Goal: Unclear

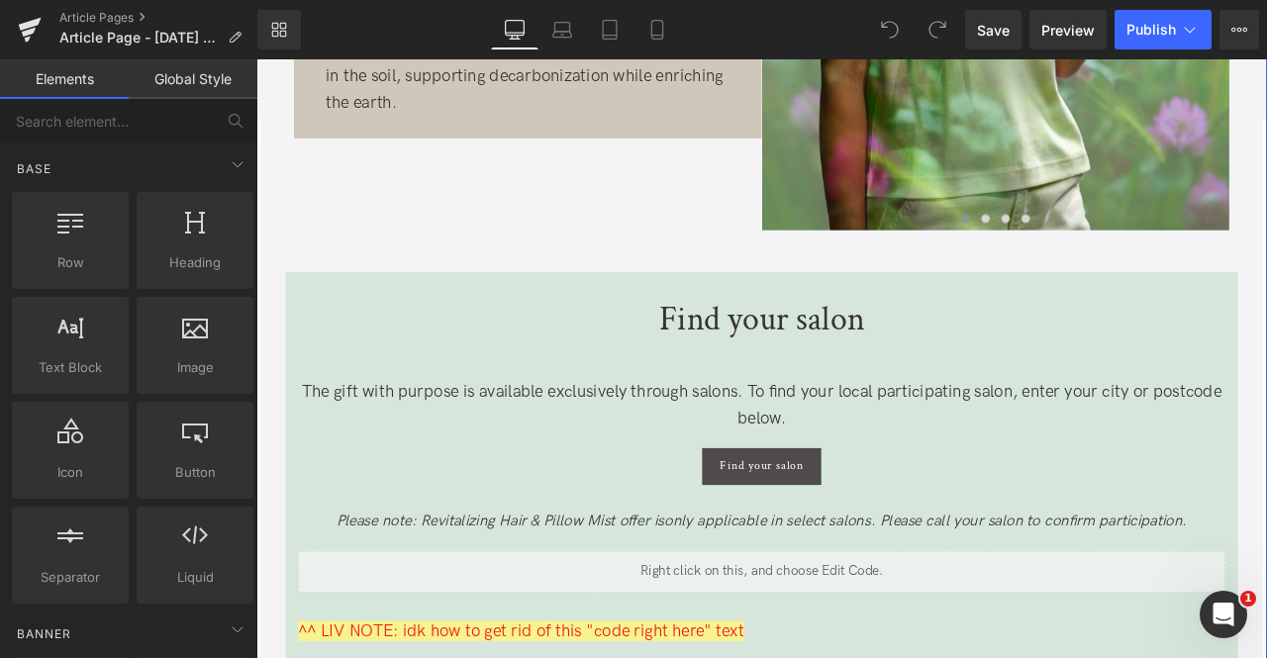
scroll to position [1246, 0]
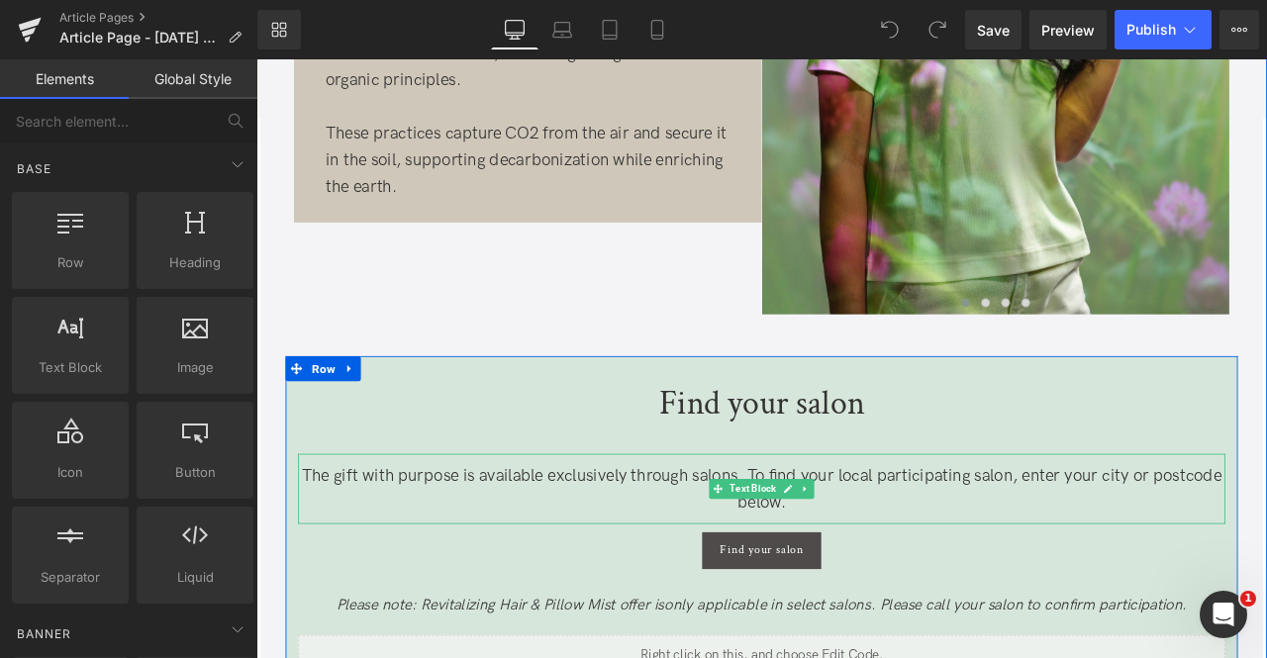
click at [455, 560] on span "The gift with purpose is available exclusively through salons. To find your loc…" at bounding box center [856, 569] width 1090 height 55
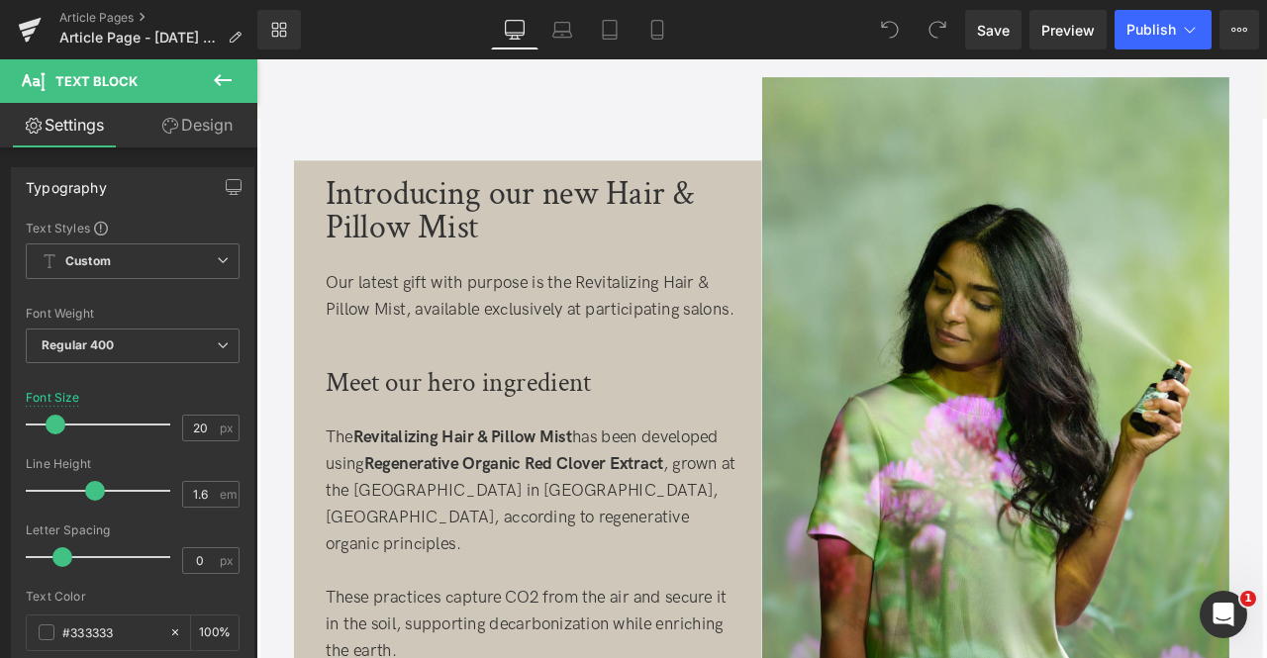
scroll to position [695, 0]
click at [471, 372] on div "Our latest gift with purpose is the Revitalizing Hair & Pillow Mist, available …" at bounding box center [582, 340] width 487 height 63
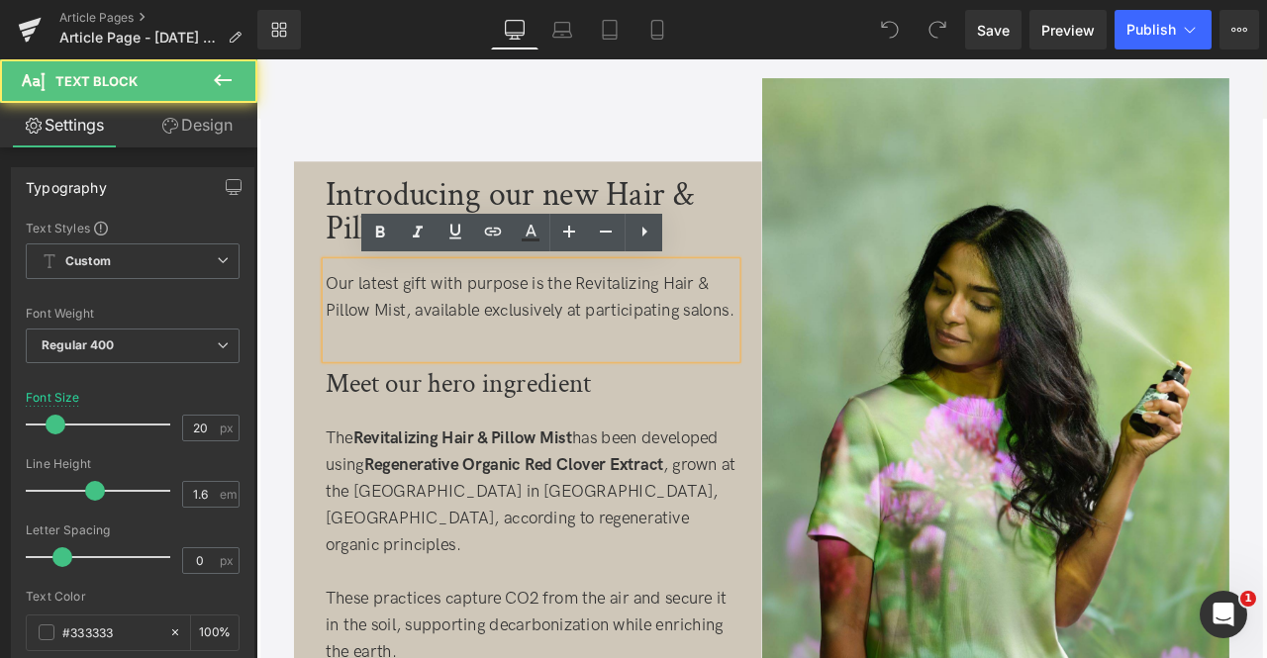
click at [391, 351] on div "Our latest gift with purpose is the Revitalizing Hair & Pillow Mist, available …" at bounding box center [582, 340] width 487 height 63
click at [455, 372] on div "Our latest gift with purpose is the Revitalizing Hair & Pillow Mist, available …" at bounding box center [582, 340] width 487 height 63
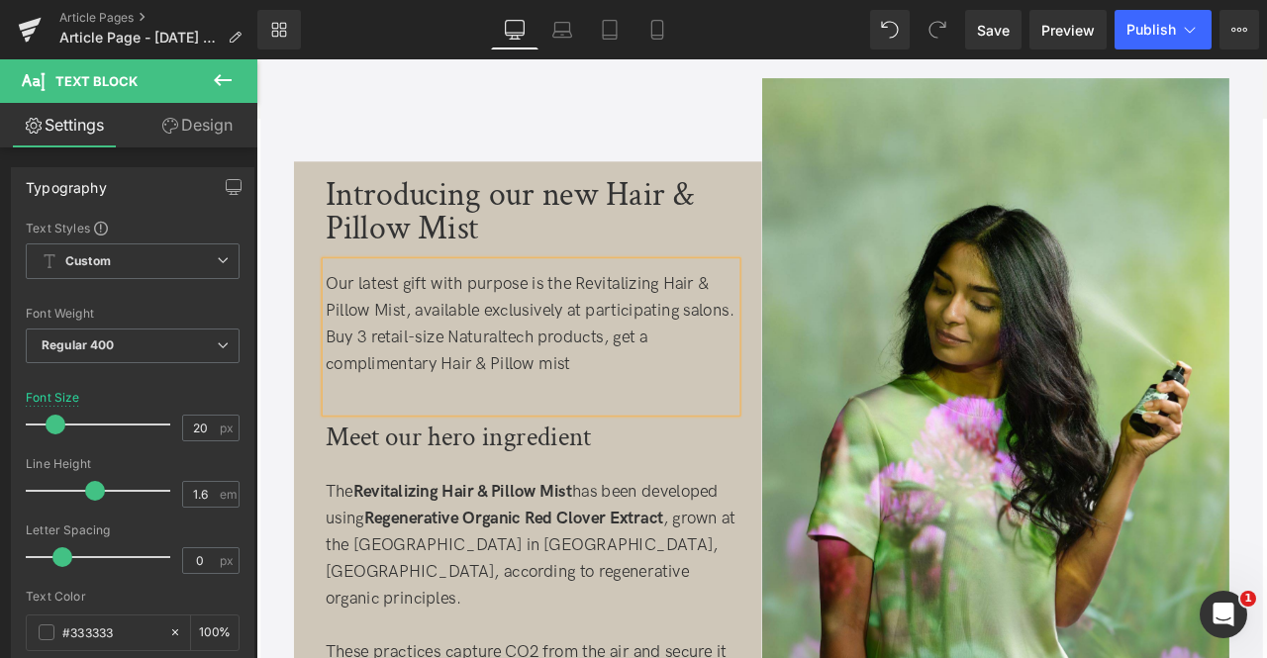
click at [401, 392] on div "Our latest gift with purpose is the Revitalizing Hair & Pillow Mist, available …" at bounding box center [582, 372] width 487 height 127
click at [597, 398] on div "Our latest gift with purpose is the Revitalizing Hair & Pillow Mist, available …" at bounding box center [582, 372] width 487 height 127
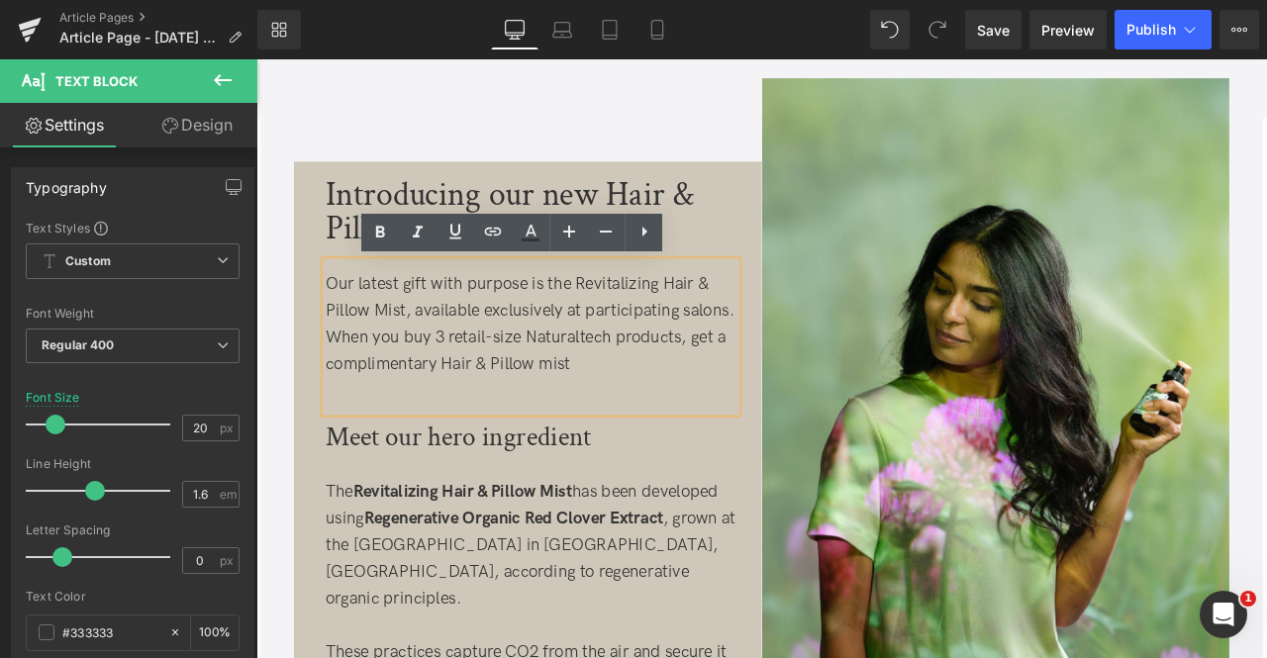
click at [426, 423] on div "Our latest gift with purpose is the Revitalizing Hair & Pillow Mist, available …" at bounding box center [582, 372] width 487 height 127
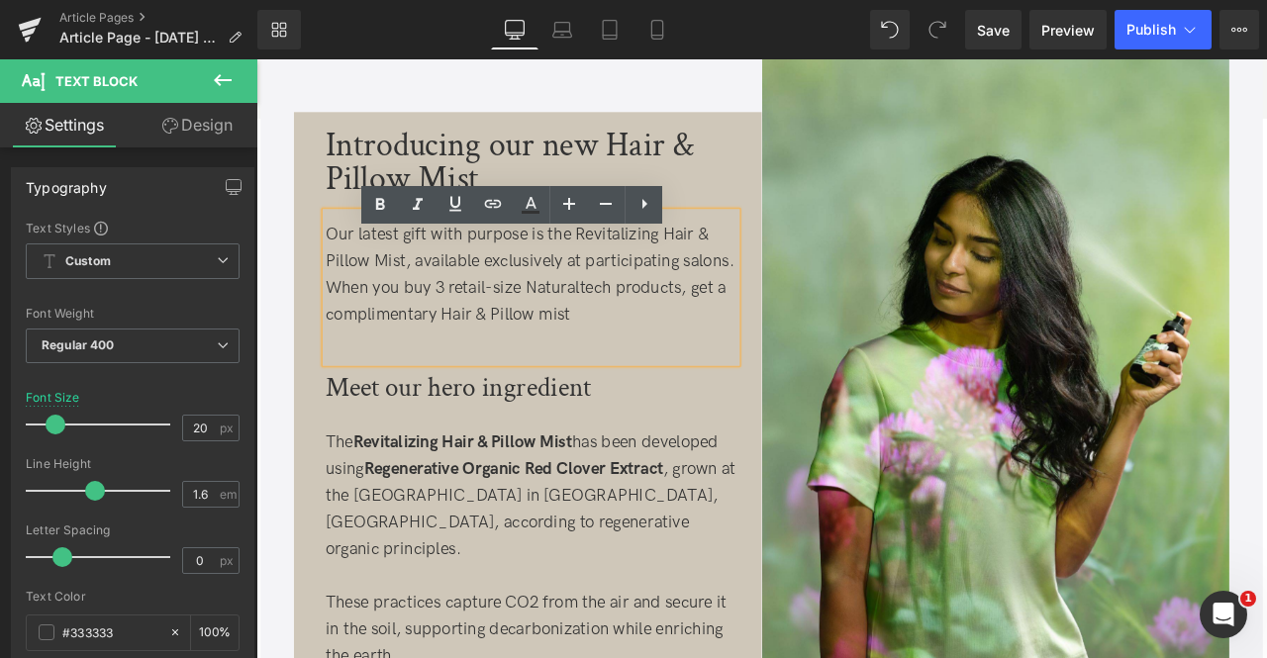
scroll to position [757, 0]
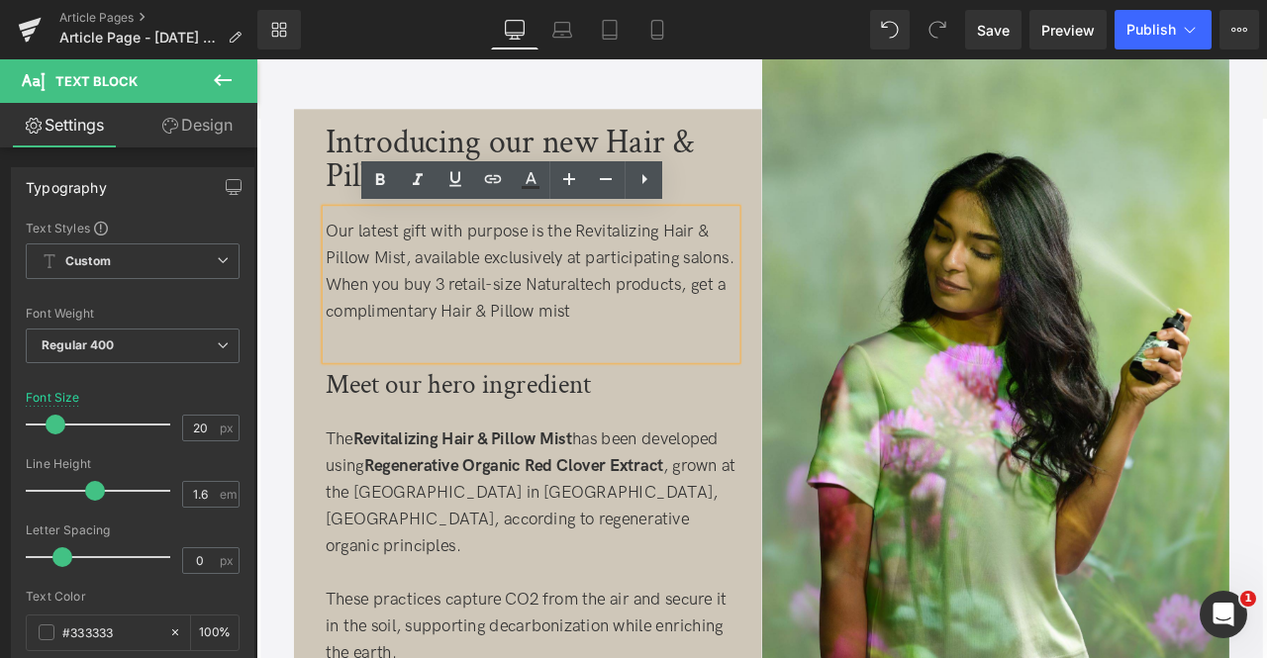
click at [414, 332] on div "Our latest gift with purpose is the Revitalizing Hair & Pillow Mist, available …" at bounding box center [582, 311] width 487 height 127
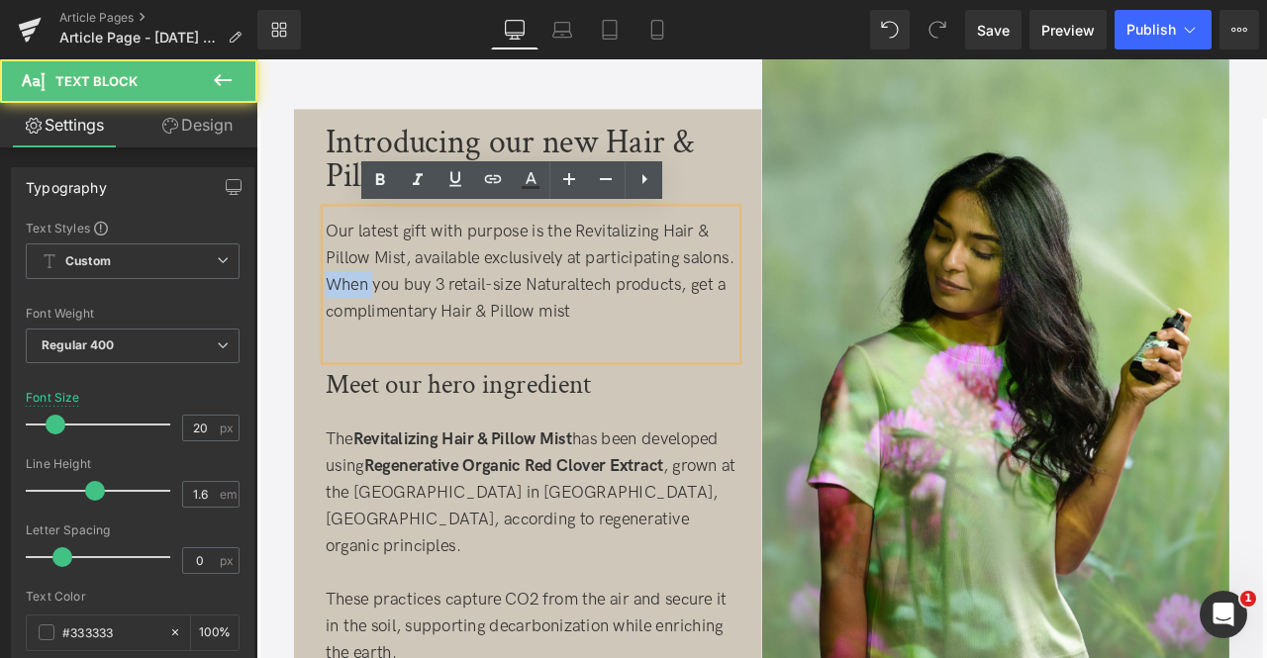
click at [414, 332] on div "Our latest gift with purpose is the Revitalizing Hair & Pillow Mist, available …" at bounding box center [582, 311] width 487 height 127
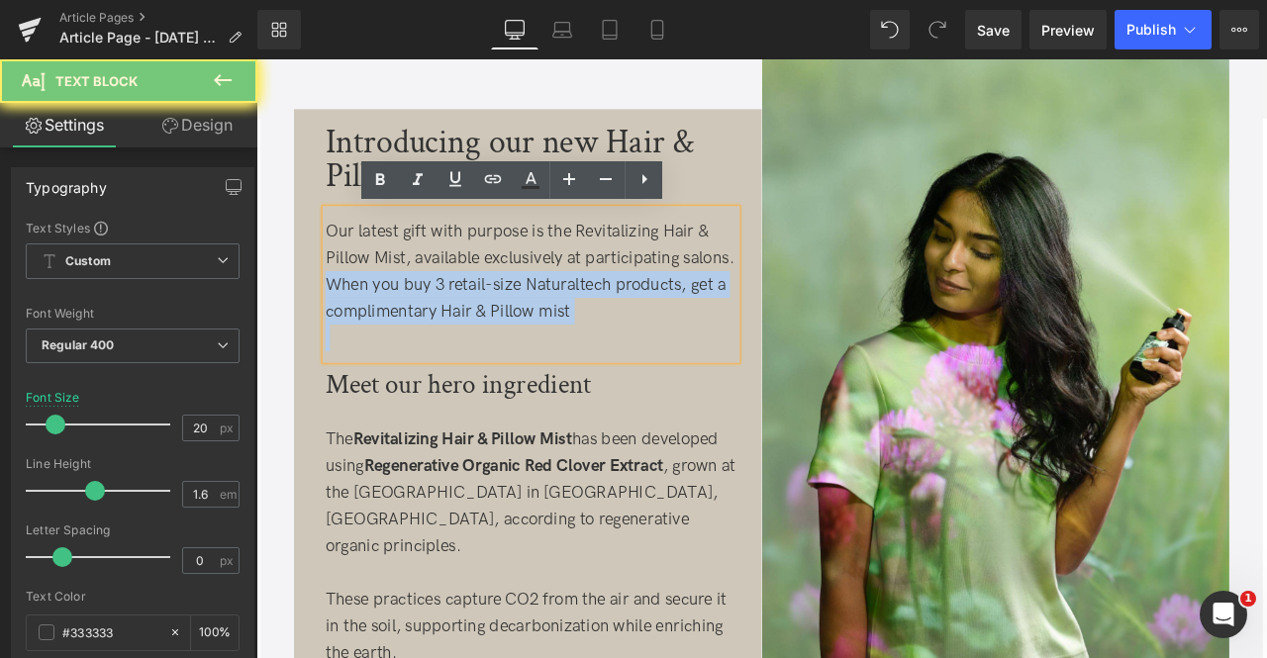
click at [776, 358] on div "Our latest gift with purpose is the Revitalizing Hair & Pillow Mist, available …" at bounding box center [582, 311] width 487 height 127
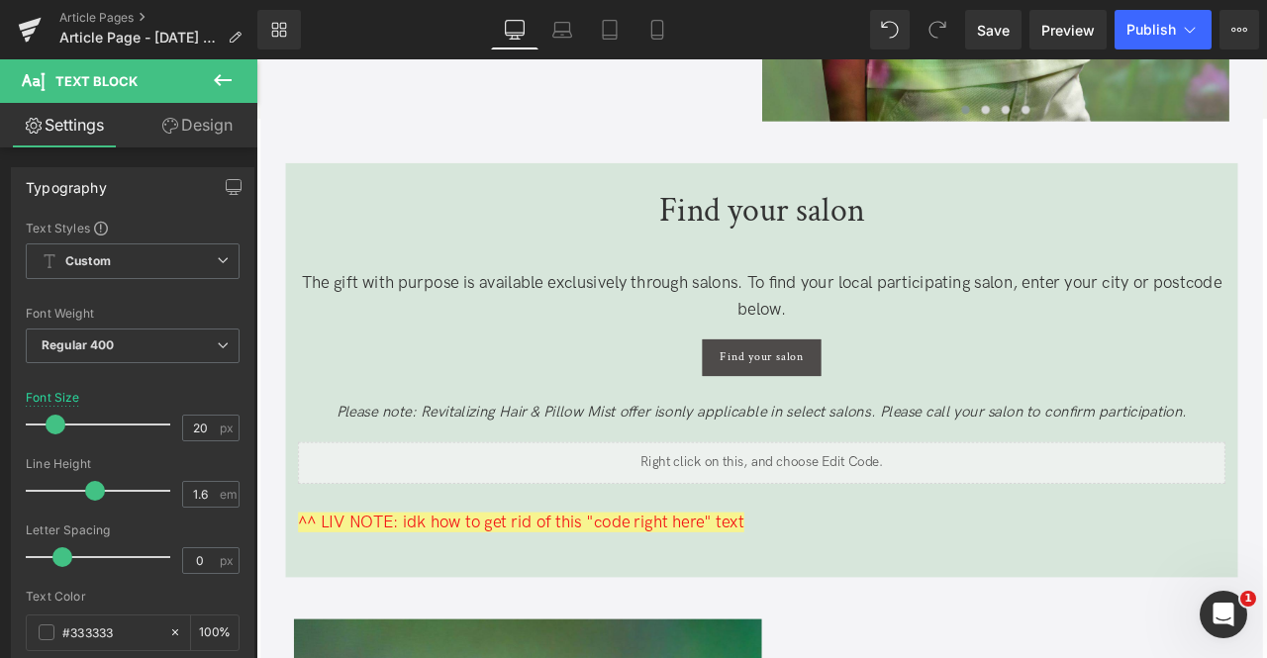
scroll to position [1474, 0]
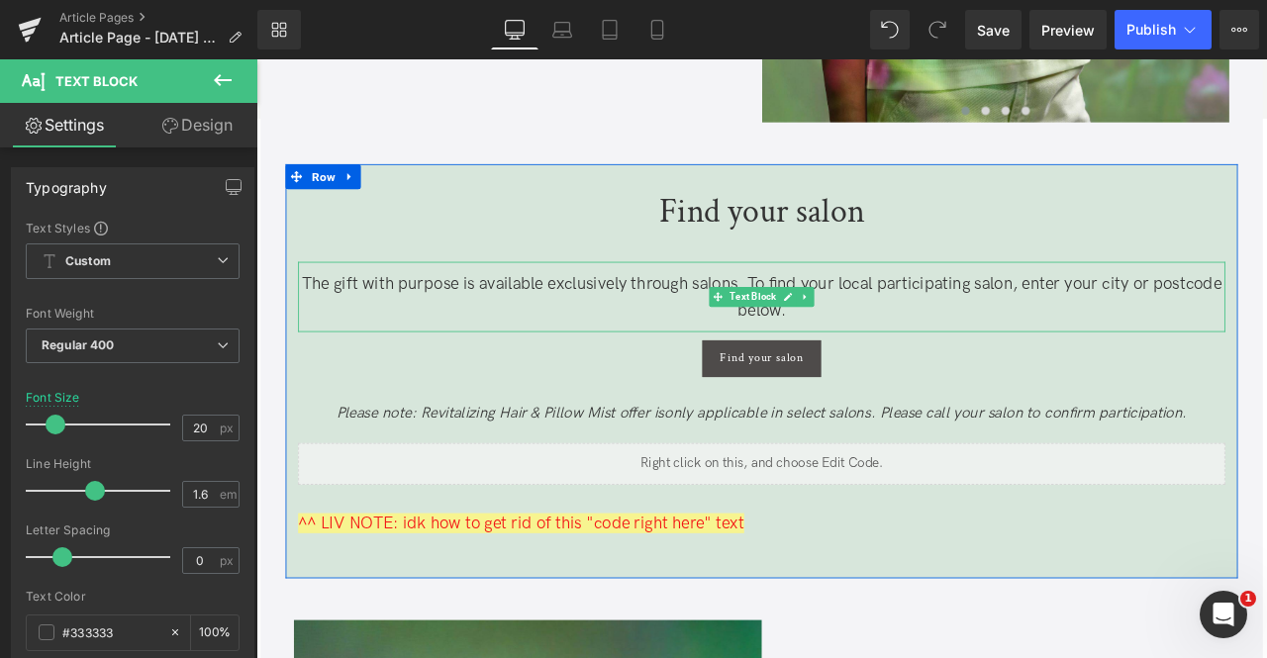
click at [644, 329] on span "The gift with purpose is available exclusively through salons. To find your loc…" at bounding box center [856, 340] width 1090 height 55
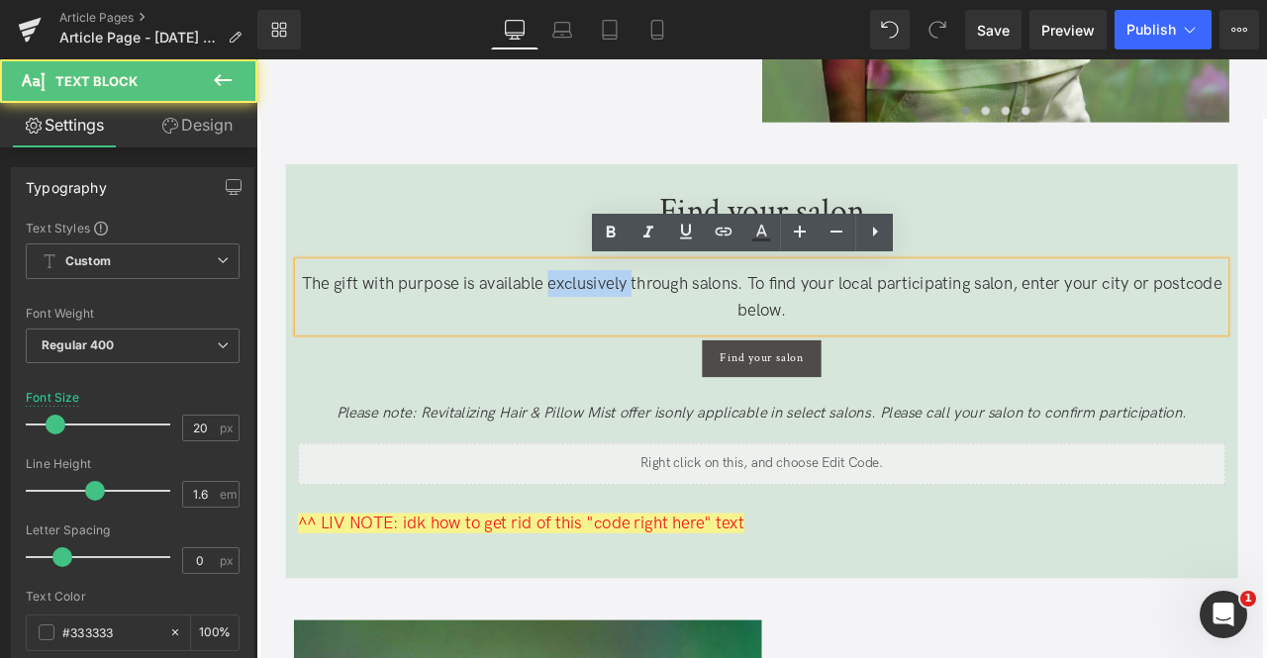
click at [644, 329] on span "The gift with purpose is available exclusively through salons. To find your loc…" at bounding box center [856, 340] width 1090 height 55
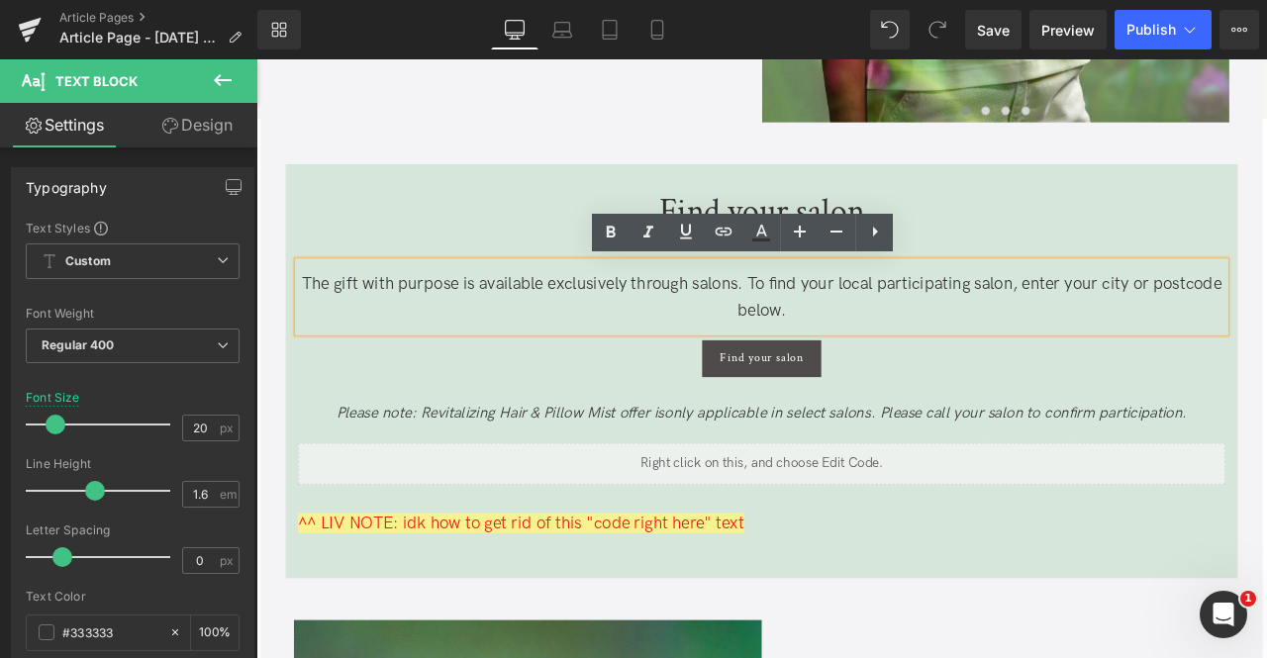
click at [947, 352] on p "The gift with purpose is available exclusively through salons. To find your loc…" at bounding box center [855, 340] width 1099 height 63
click at [723, 481] on icon "Please note: Revitalizing Hair & Pillow Mist offer is" at bounding box center [546, 478] width 389 height 21
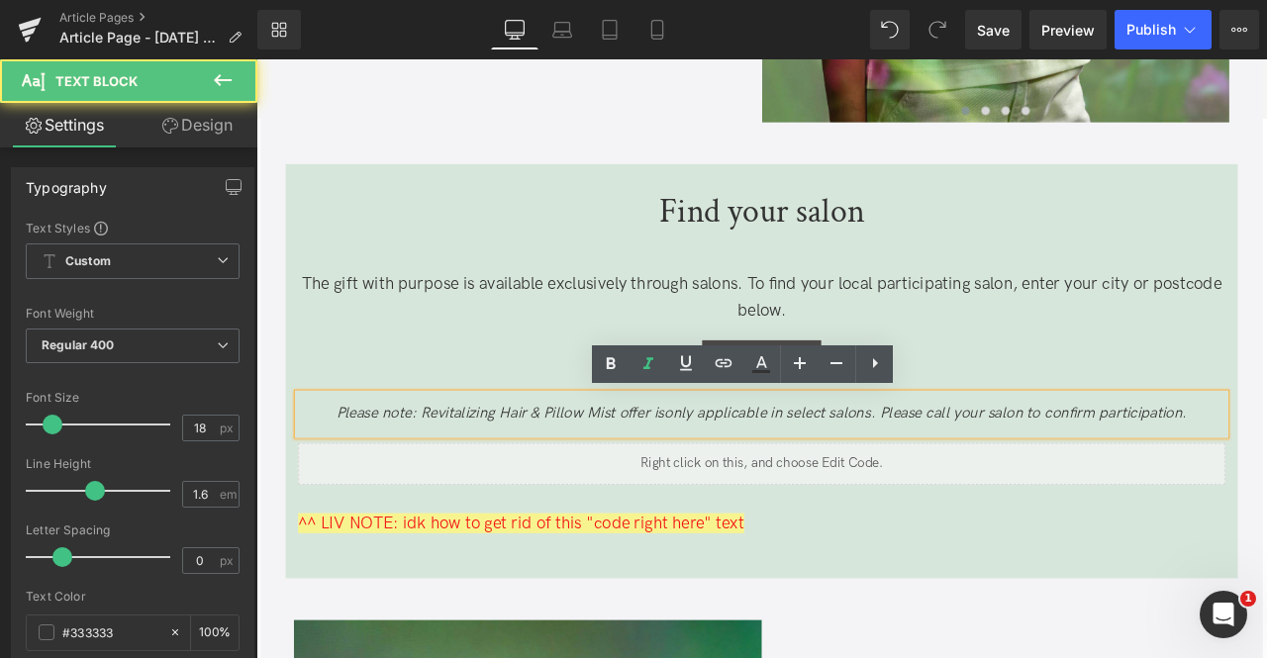
click at [738, 480] on icon "Please note: Revitalizing Hair & Pillow Mist offer is" at bounding box center [546, 478] width 389 height 21
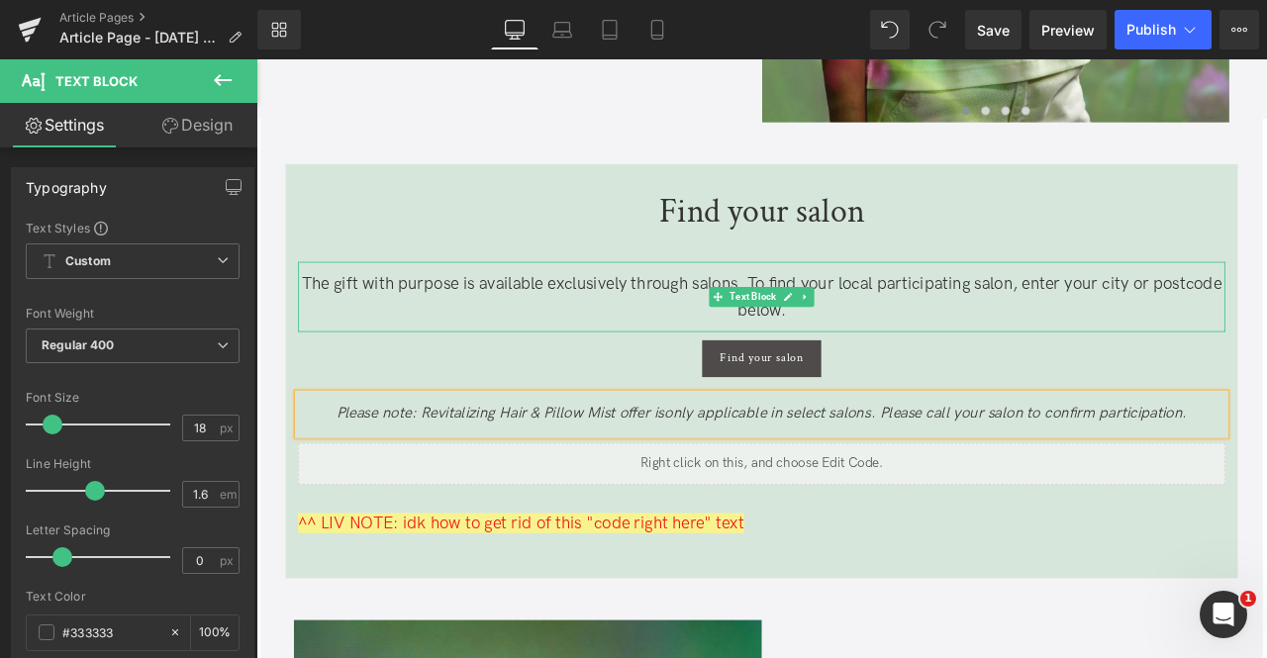
click at [612, 354] on p "The gift with purpose is available exclusively through salons. To find your loc…" at bounding box center [855, 340] width 1099 height 63
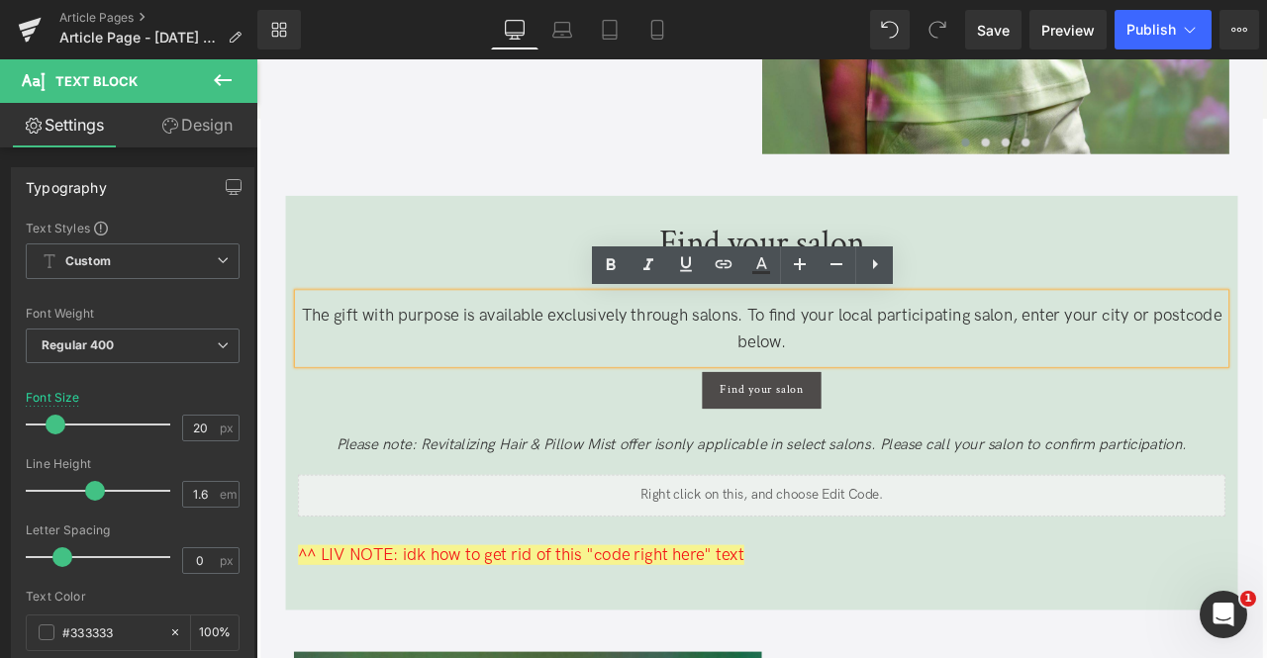
scroll to position [1428, 0]
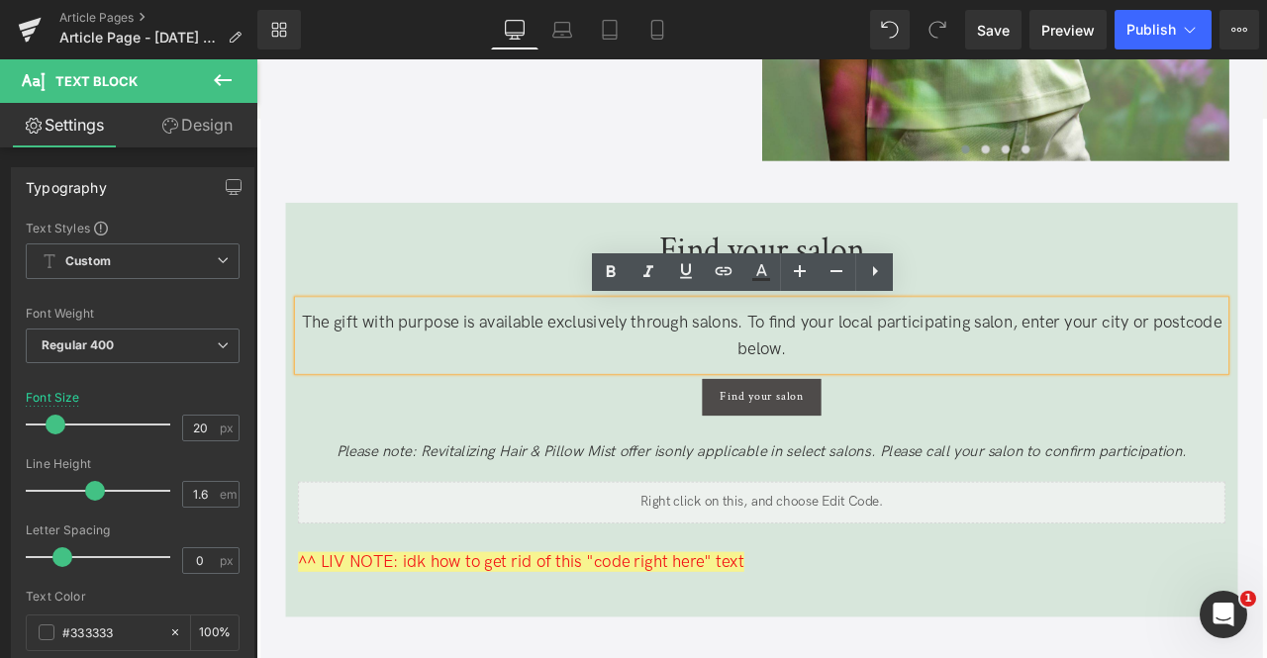
click at [929, 389] on p "The gift with purpose is available exclusively through salons. To find your loc…" at bounding box center [855, 386] width 1099 height 63
click at [838, 372] on span "The gift with purpose is available exclusively through salons. To find your loc…" at bounding box center [856, 386] width 1090 height 55
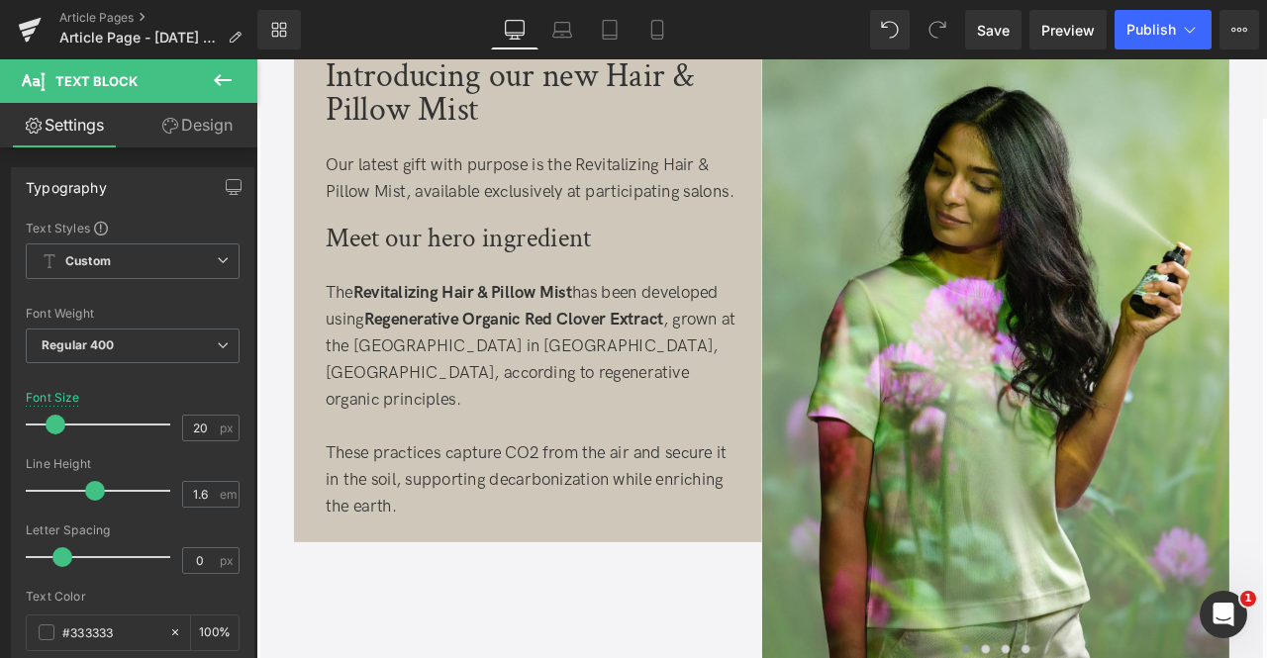
scroll to position [788, 0]
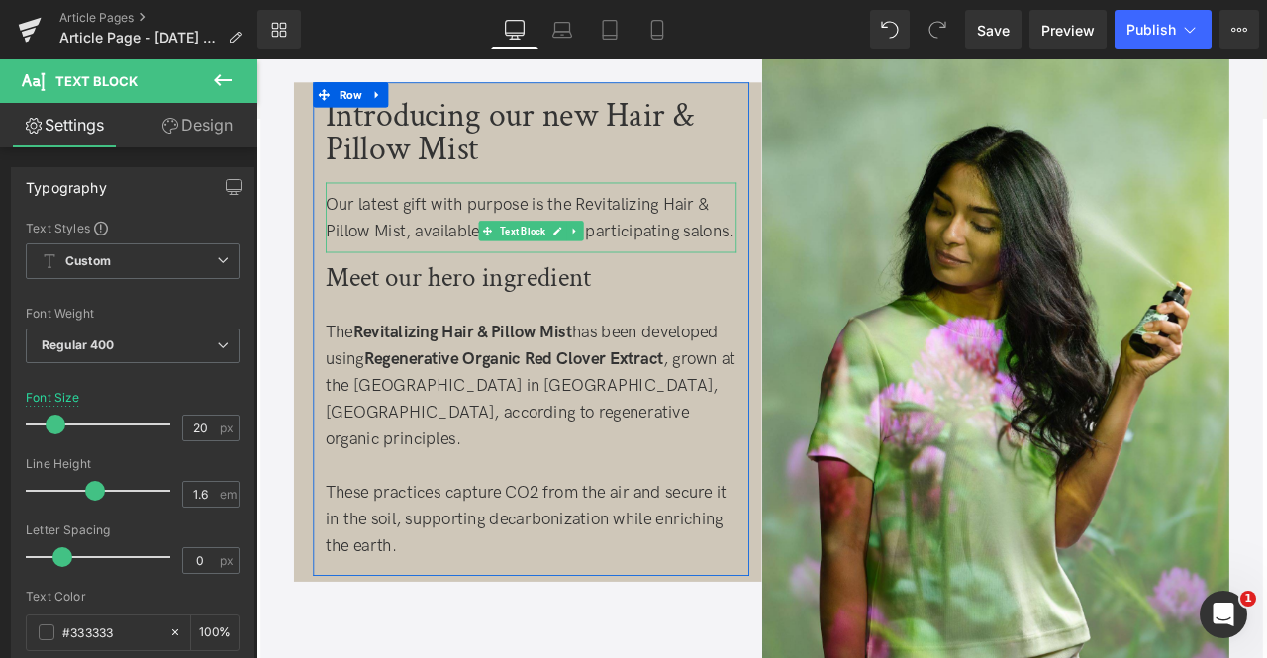
click at [470, 279] on div "Our latest gift with purpose is the Revitalizing Hair & Pillow Mist, available …" at bounding box center [582, 247] width 487 height 63
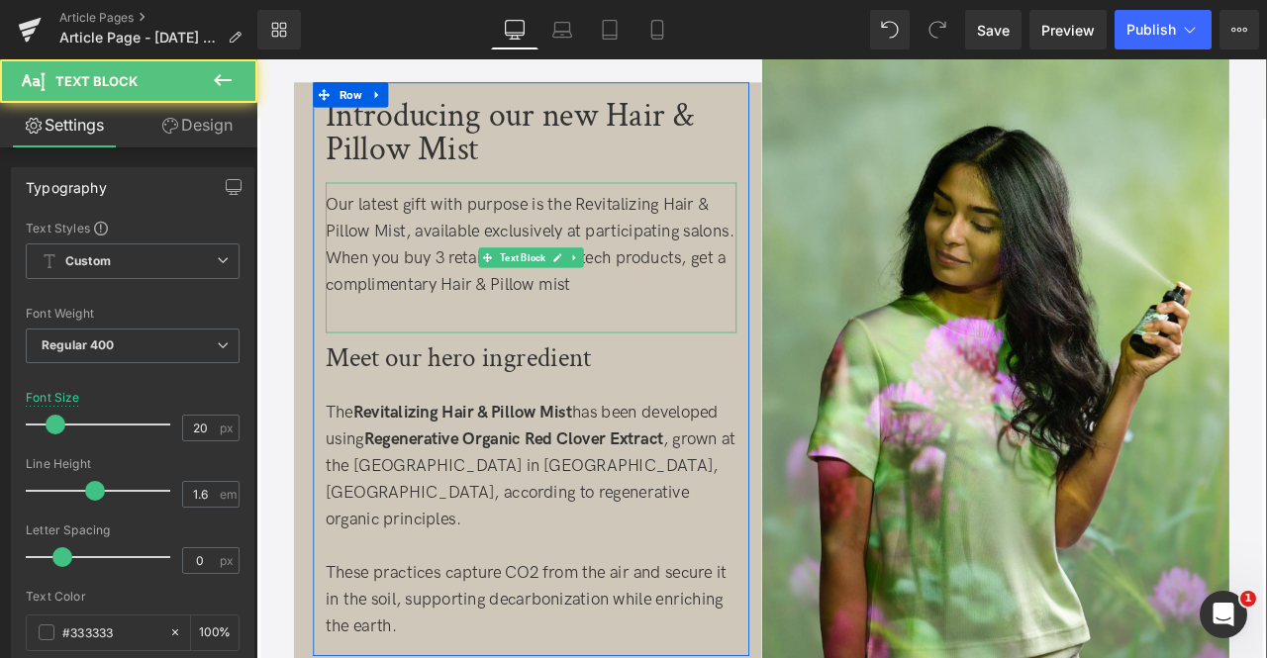
click at [469, 289] on div "Our latest gift with purpose is the Revitalizing Hair & Pillow Mist, available …" at bounding box center [582, 279] width 487 height 127
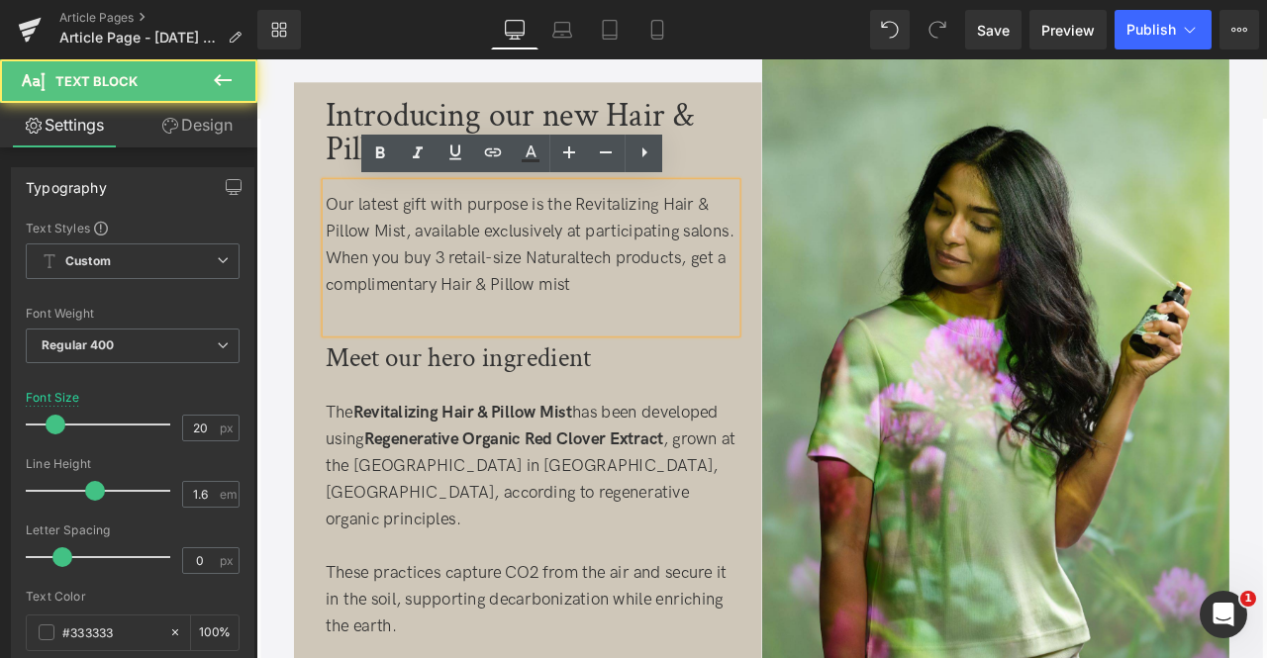
click at [574, 341] on div "Our latest gift with purpose is the Revitalizing Hair & Pillow Mist, available …" at bounding box center [582, 279] width 487 height 127
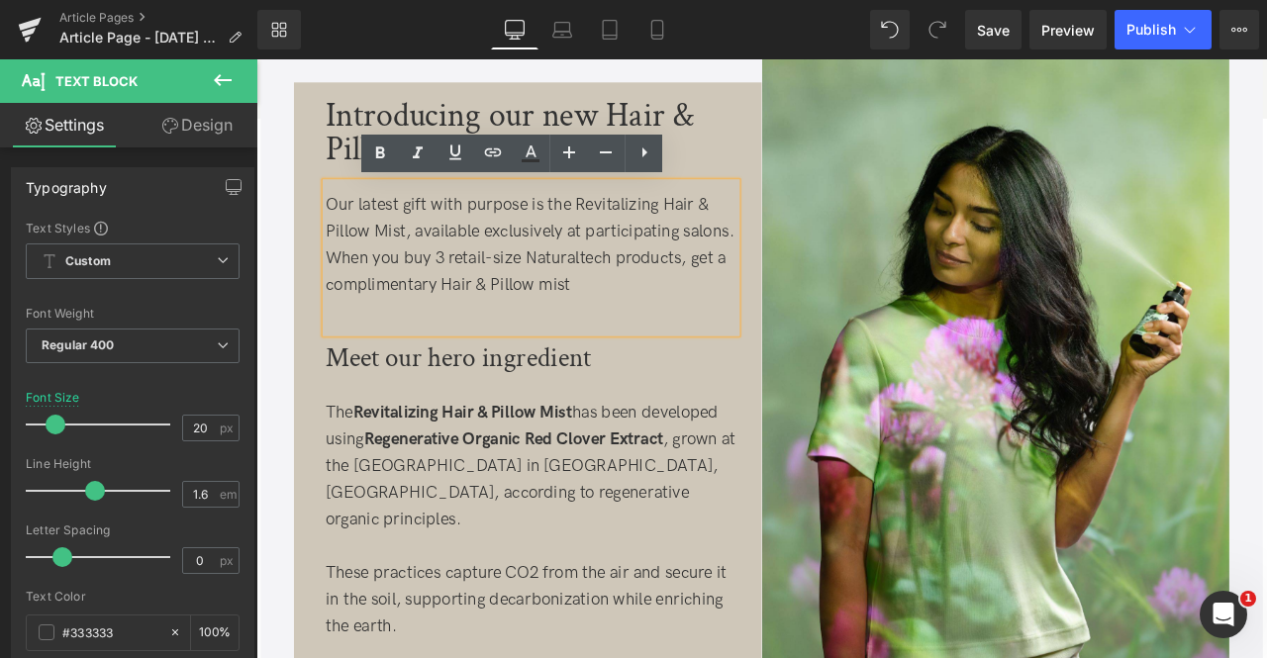
click at [757, 322] on div "Our latest gift with purpose is the Revitalizing Hair & Pillow Mist, available …" at bounding box center [582, 279] width 487 height 127
click at [402, 299] on div "Our latest gift with purpose is the Revitalizing Hair & Pillow Mist, available …" at bounding box center [582, 279] width 487 height 127
click at [793, 326] on div "Our latest gift with purpose is the Revitalizing Hair & Pillow Mist, available …" at bounding box center [582, 279] width 487 height 127
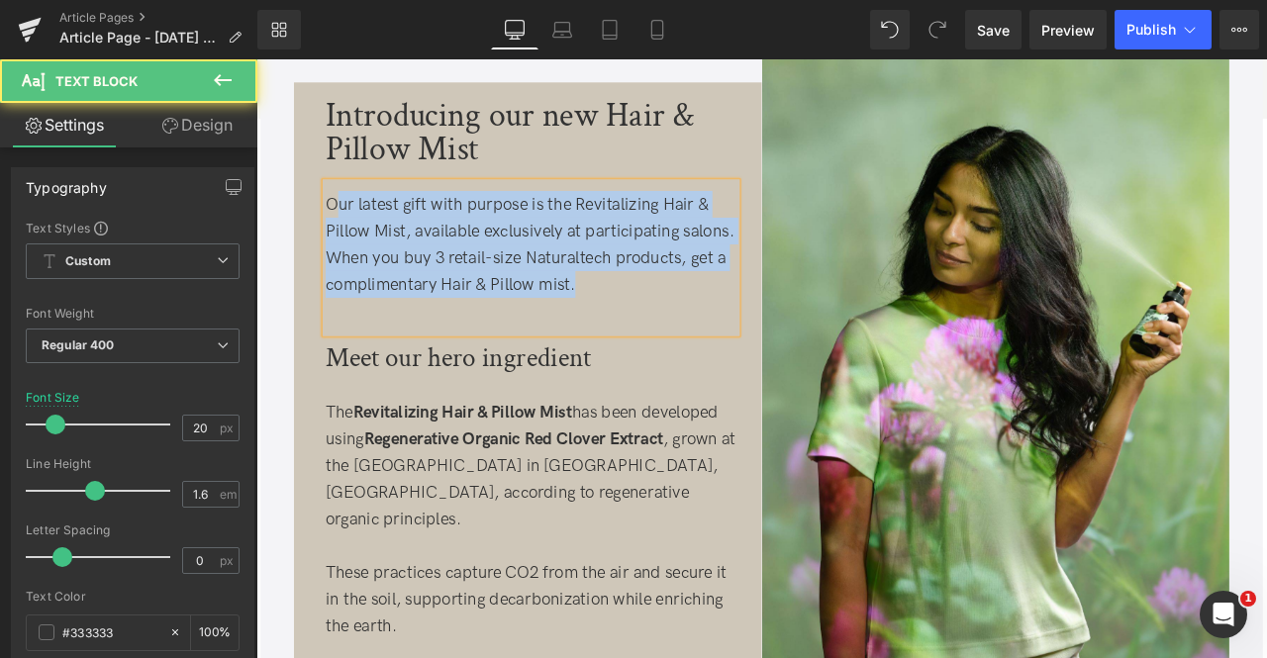
click at [348, 229] on div "Our latest gift with purpose is the Revitalizing Hair & Pillow Mist, available …" at bounding box center [582, 279] width 487 height 127
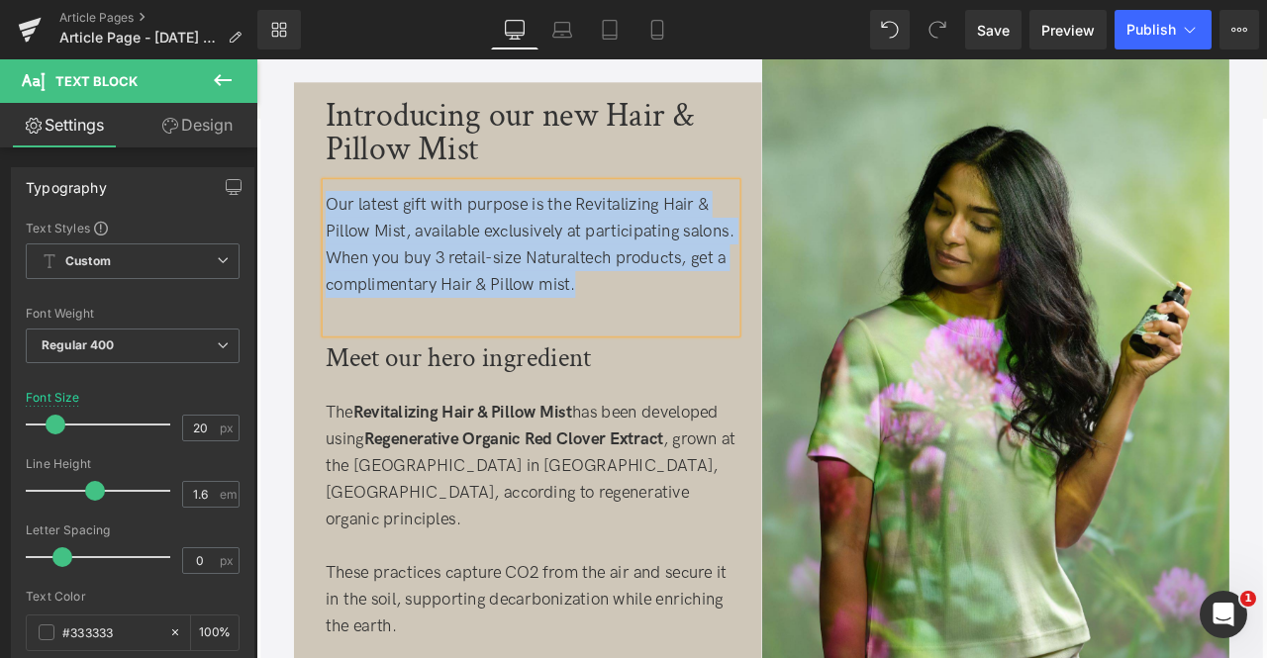
copy div "Our latest gift with purpose is the Revitalizing Hair & Pillow Mist, available …"
click at [591, 334] on div "Our latest gift with purpose is the Revitalizing Hair & Pillow Mist, available …" at bounding box center [582, 279] width 487 height 127
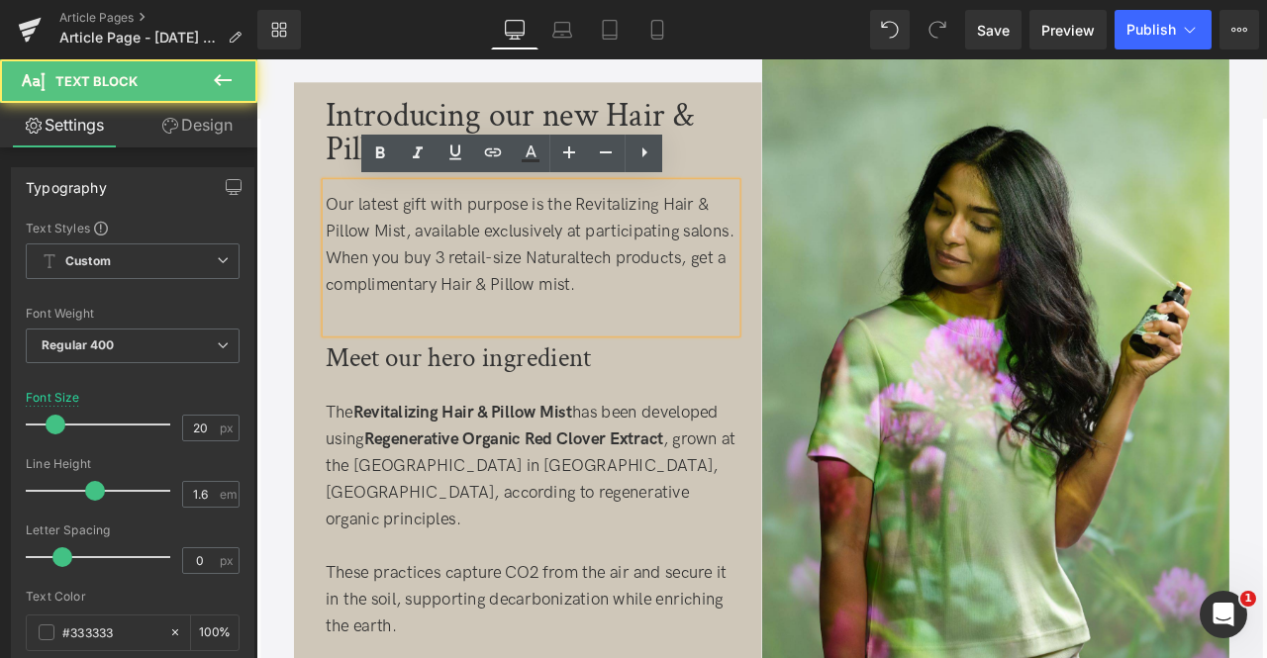
click at [401, 299] on div "Our latest gift with purpose is the Revitalizing Hair & Pillow Mist, available …" at bounding box center [582, 279] width 487 height 127
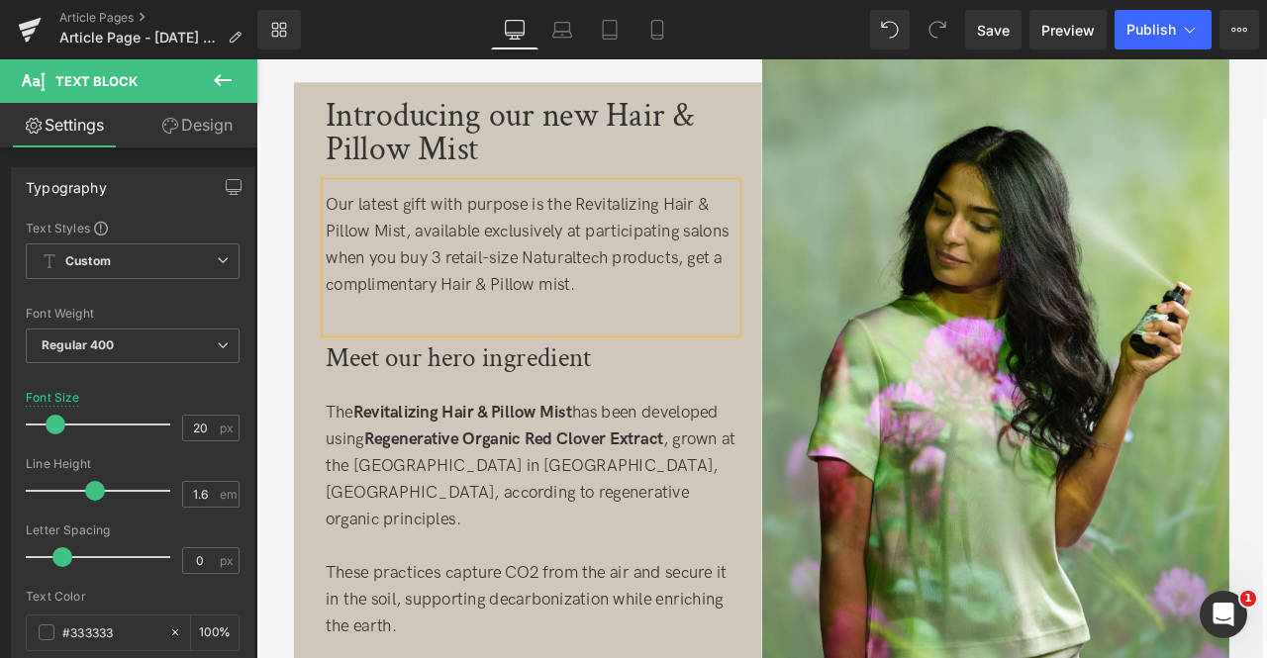
click at [705, 313] on div "Our latest gift with purpose is the Revitalizing Hair & Pillow Mist, available …" at bounding box center [582, 279] width 487 height 127
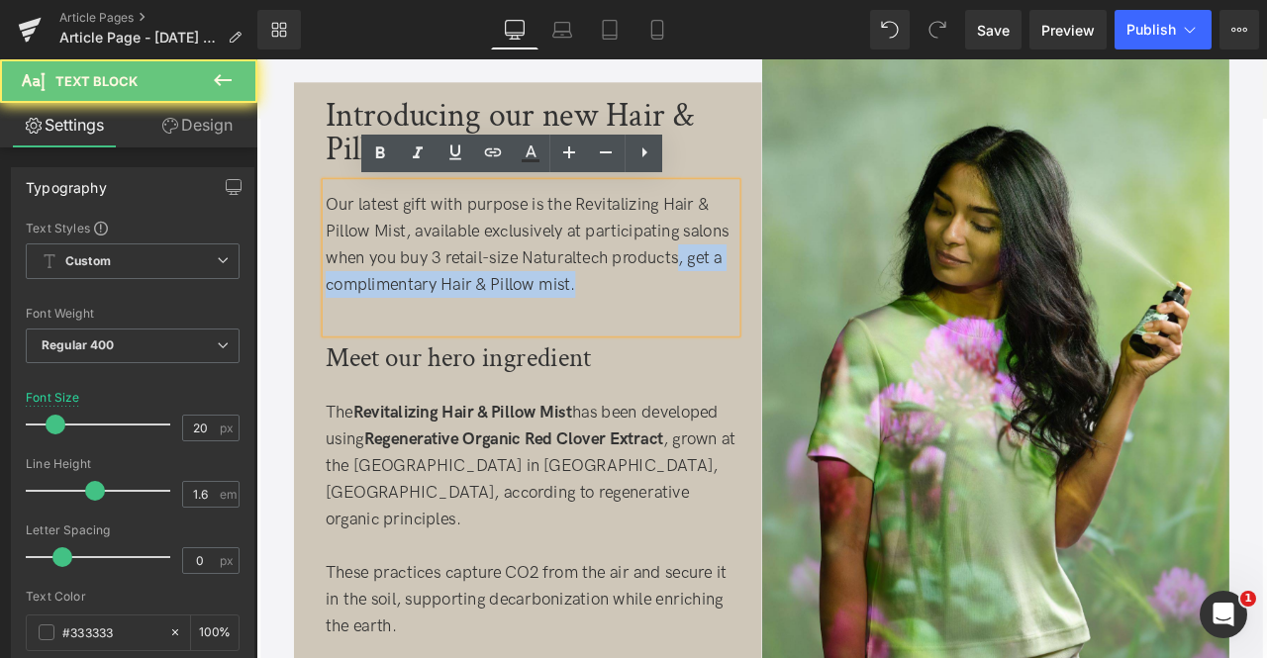
click at [754, 290] on div "Our latest gift with purpose is the Revitalizing Hair & Pillow Mist, available …" at bounding box center [582, 279] width 487 height 127
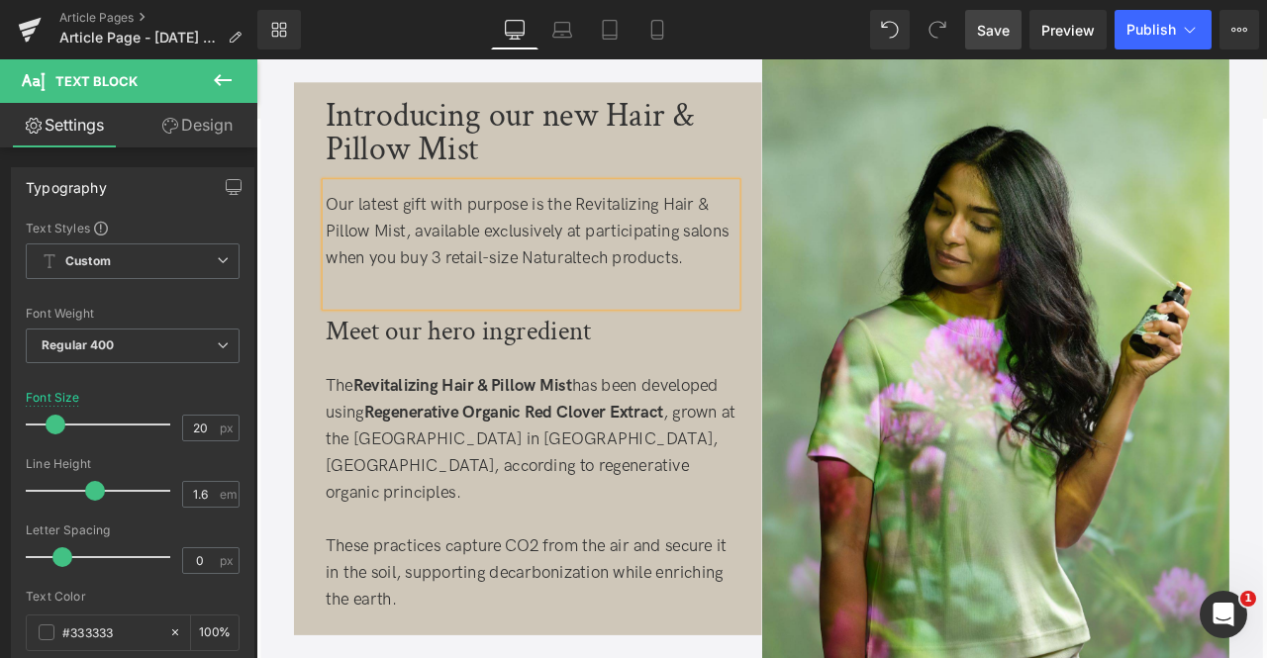
click at [999, 22] on span "Save" at bounding box center [993, 30] width 33 height 21
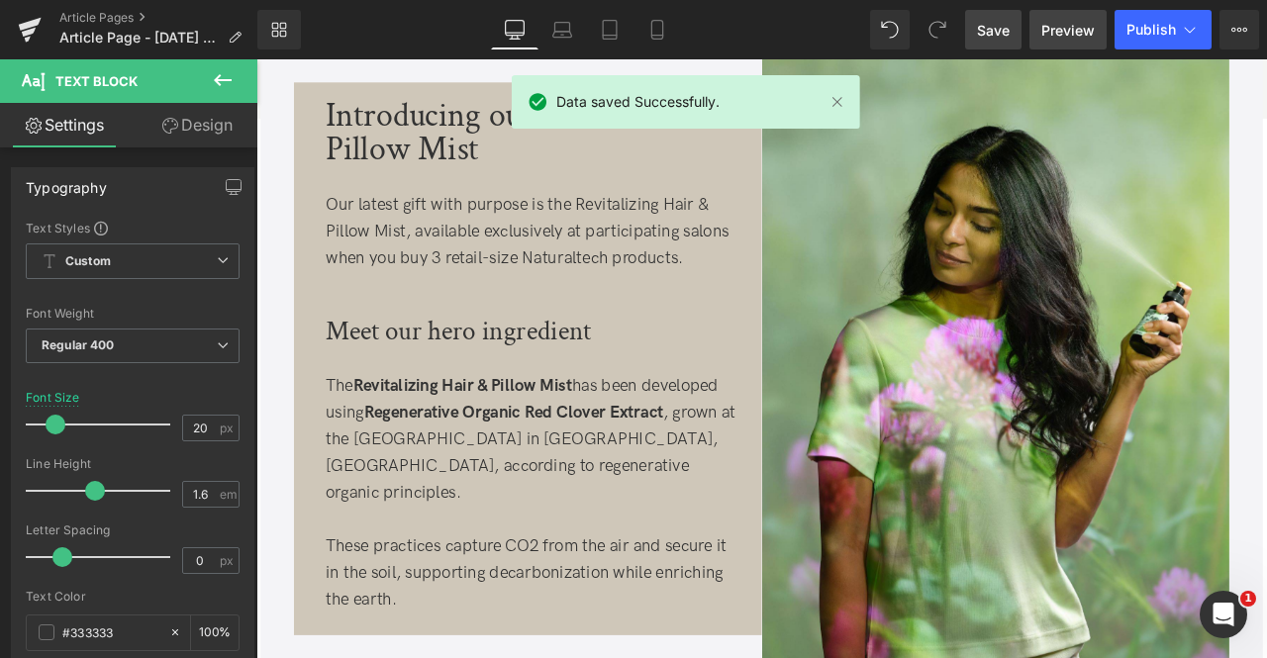
click at [1065, 33] on span "Preview" at bounding box center [1068, 30] width 53 height 21
